Goal: Check status: Check status

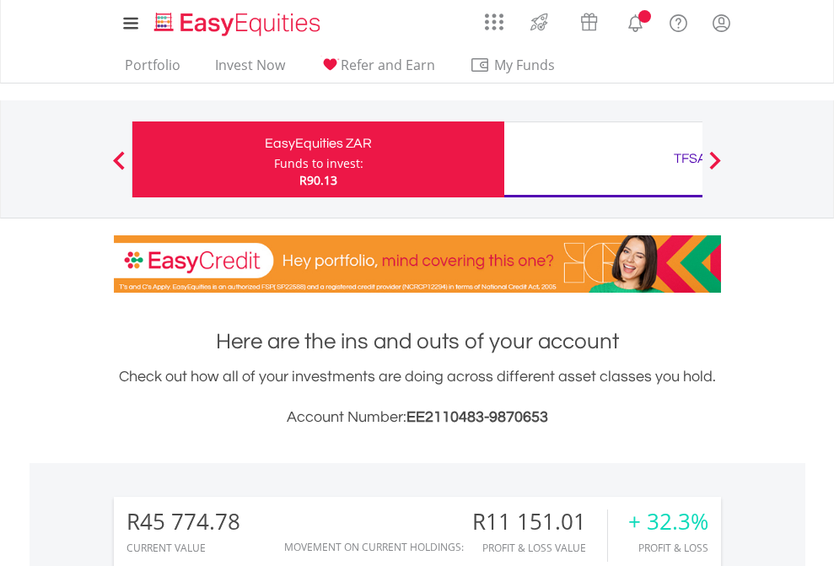
scroll to position [162, 265]
click at [274, 159] on div "Funds to invest:" at bounding box center [318, 163] width 89 height 17
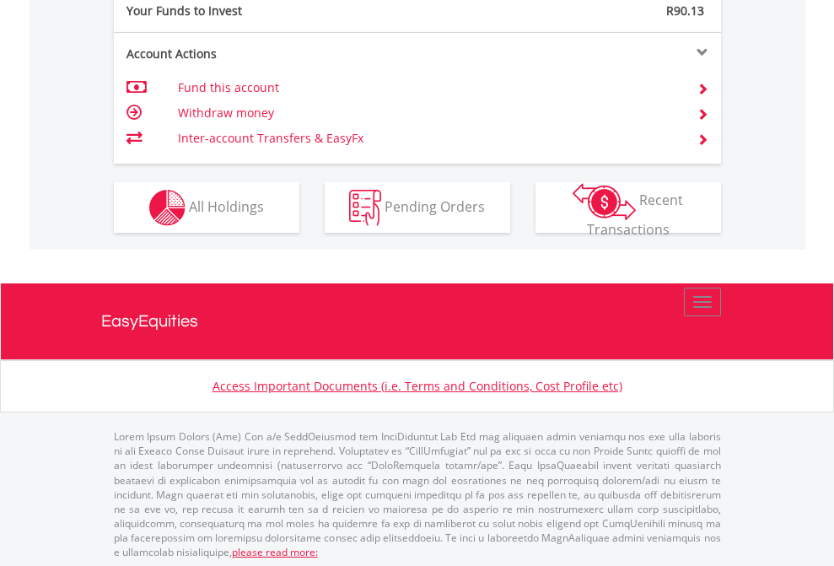
scroll to position [1684, 0]
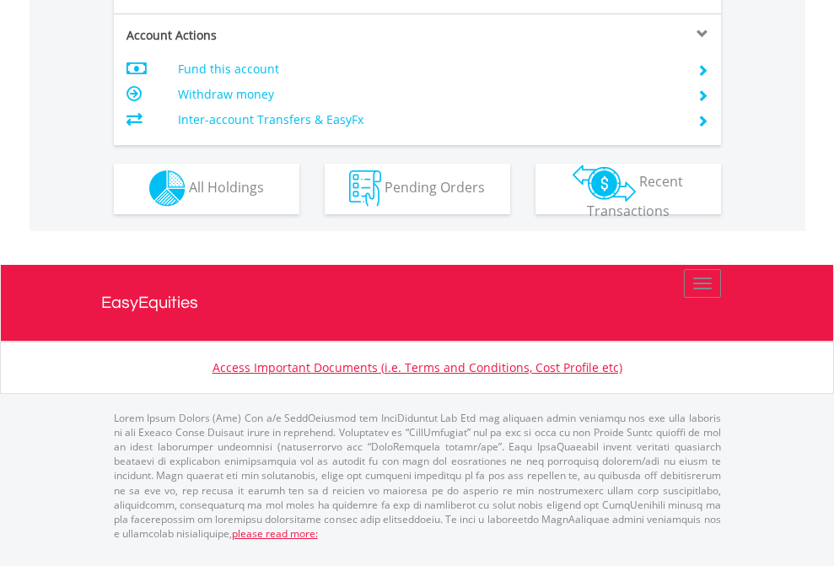
scroll to position [1577, 0]
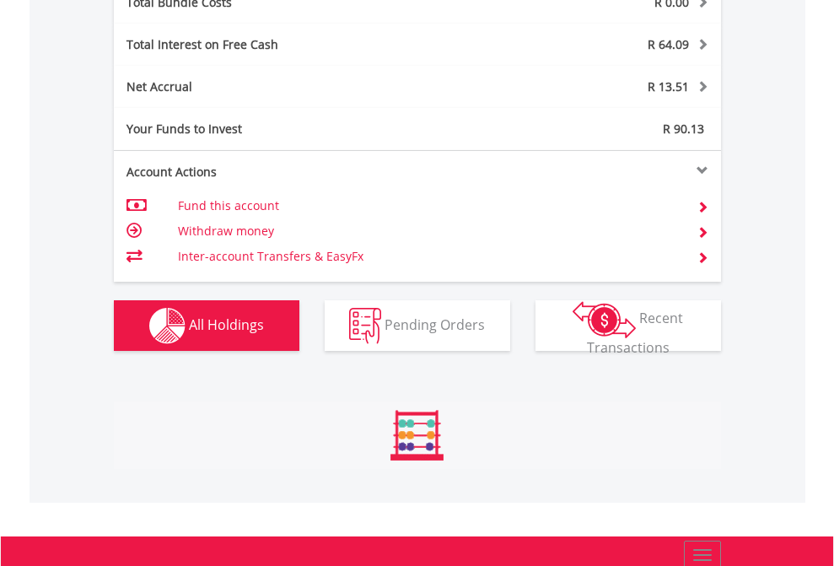
scroll to position [162, 265]
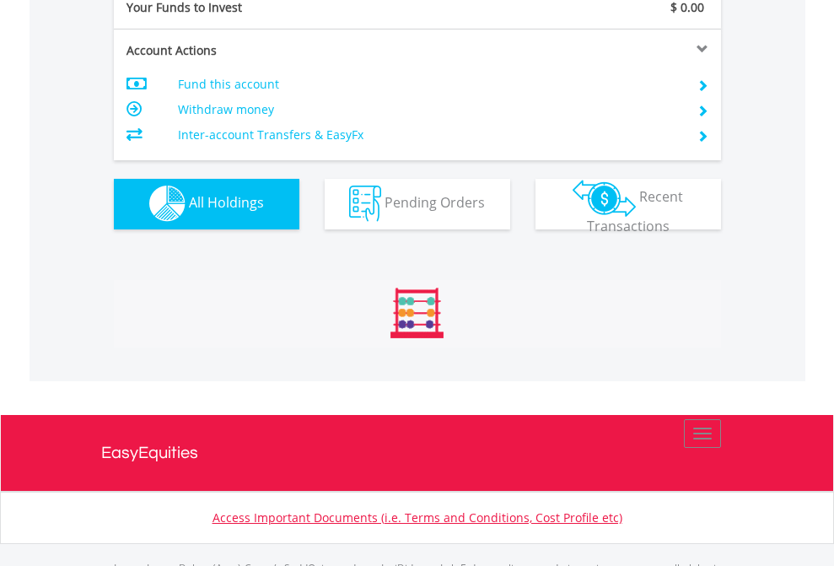
scroll to position [1670, 0]
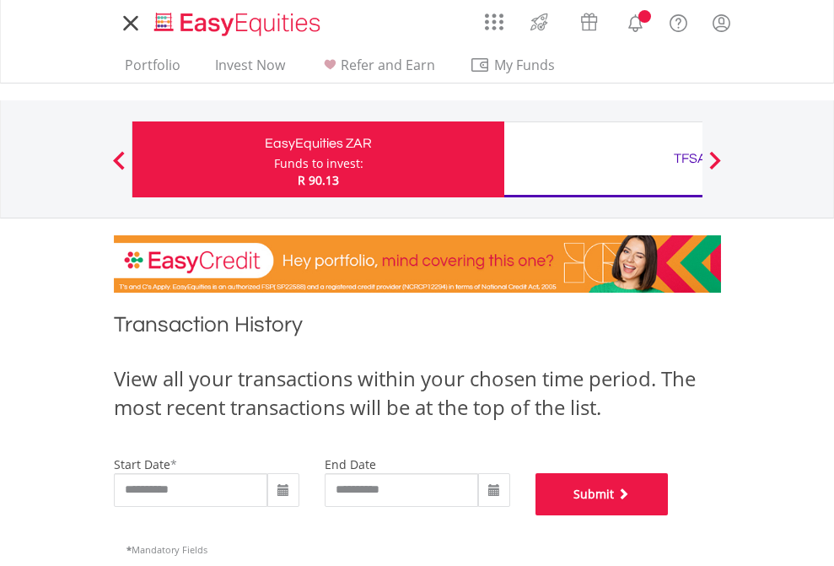
click at [669, 515] on button "Submit" at bounding box center [602, 494] width 133 height 42
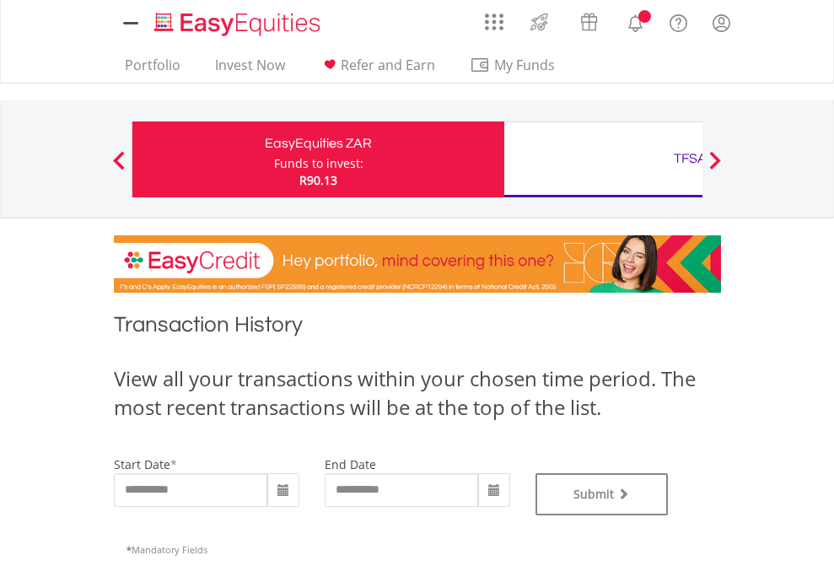
click at [603, 159] on div "TFSA" at bounding box center [690, 159] width 352 height 24
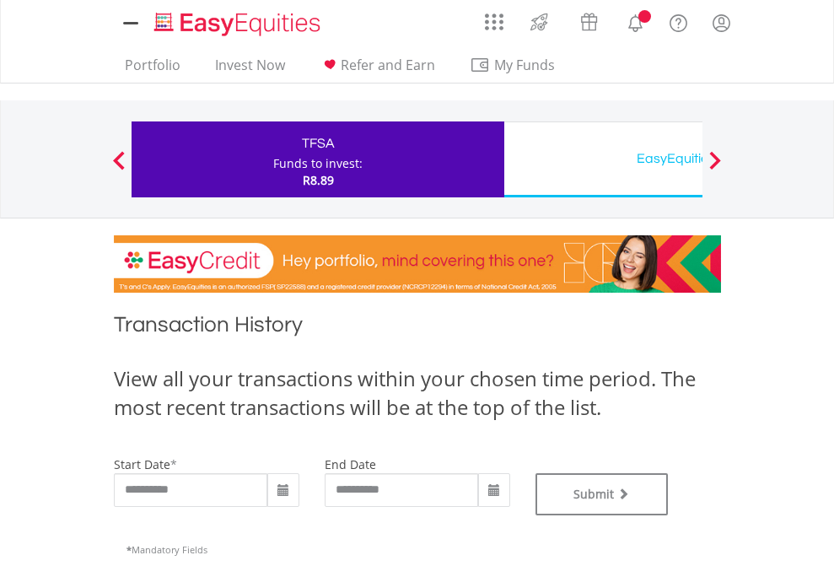
type input "**********"
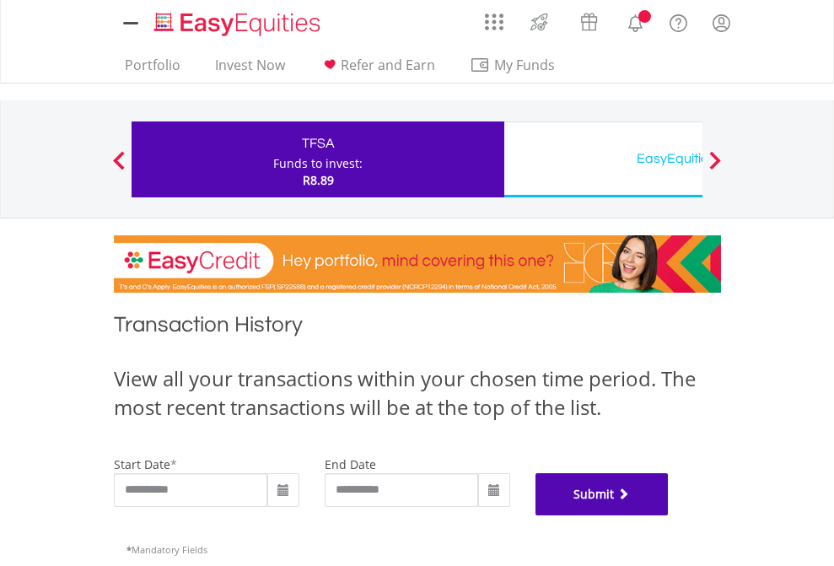
click at [669, 515] on button "Submit" at bounding box center [602, 494] width 133 height 42
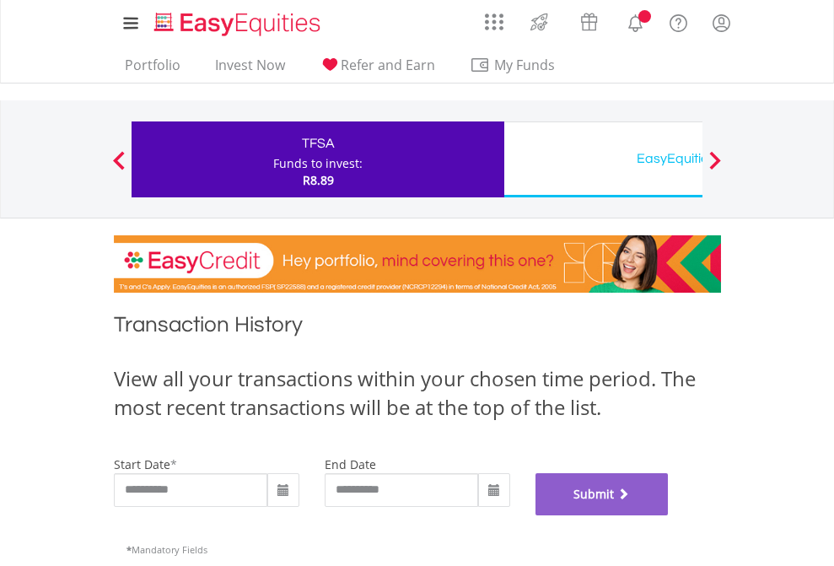
scroll to position [684, 0]
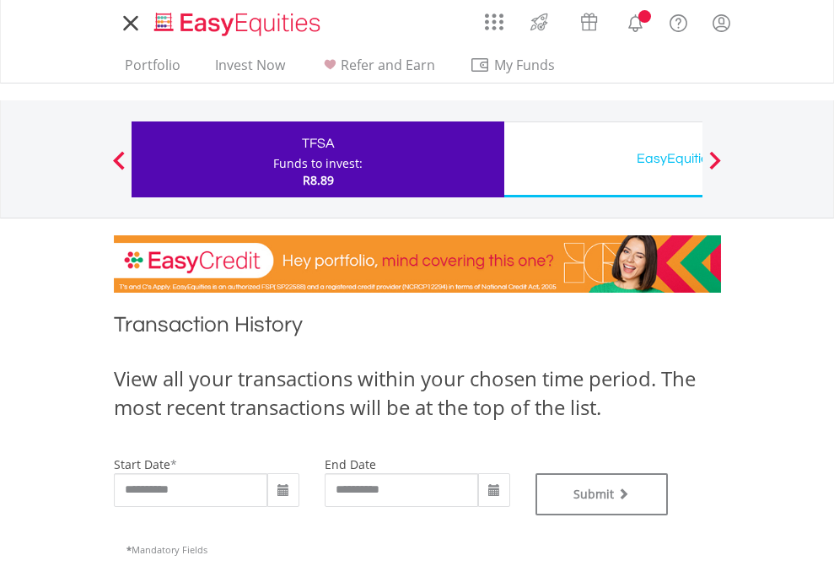
click at [603, 159] on div "EasyEquities USD" at bounding box center [690, 159] width 352 height 24
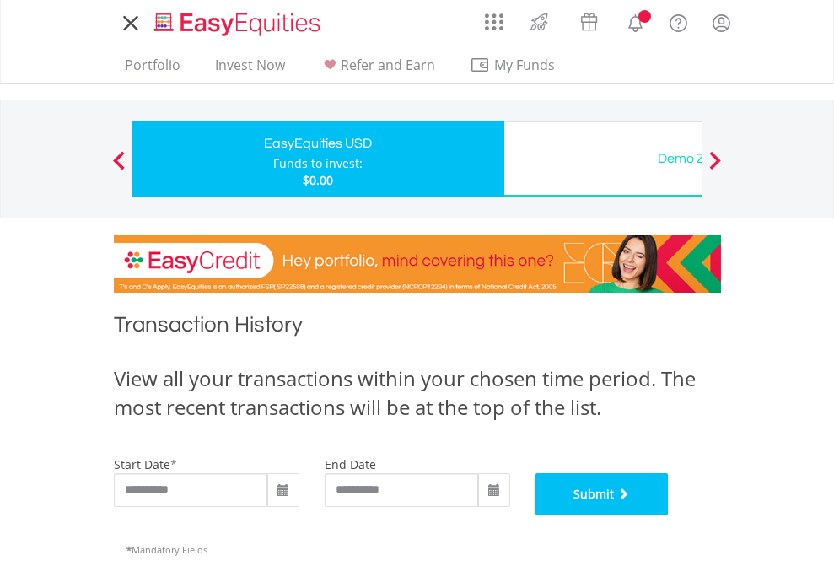
click at [669, 515] on button "Submit" at bounding box center [602, 494] width 133 height 42
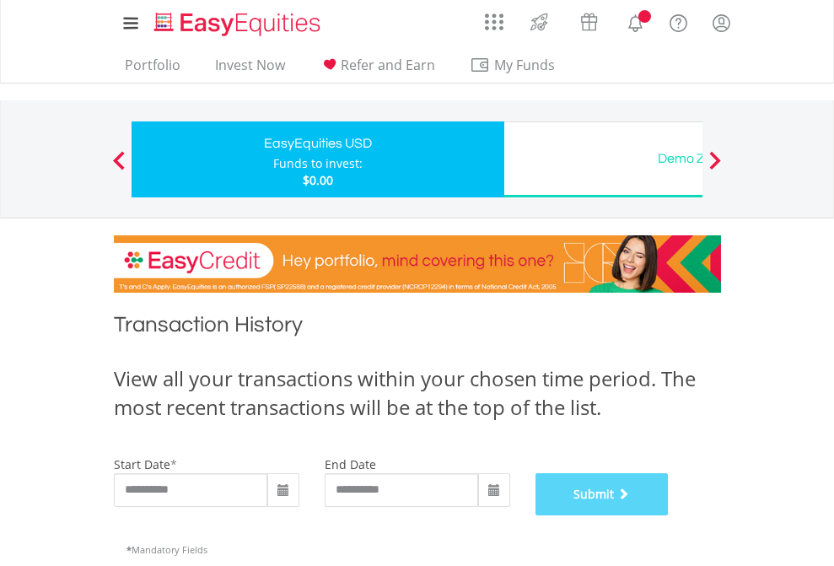
scroll to position [684, 0]
